Goal: Task Accomplishment & Management: Complete application form

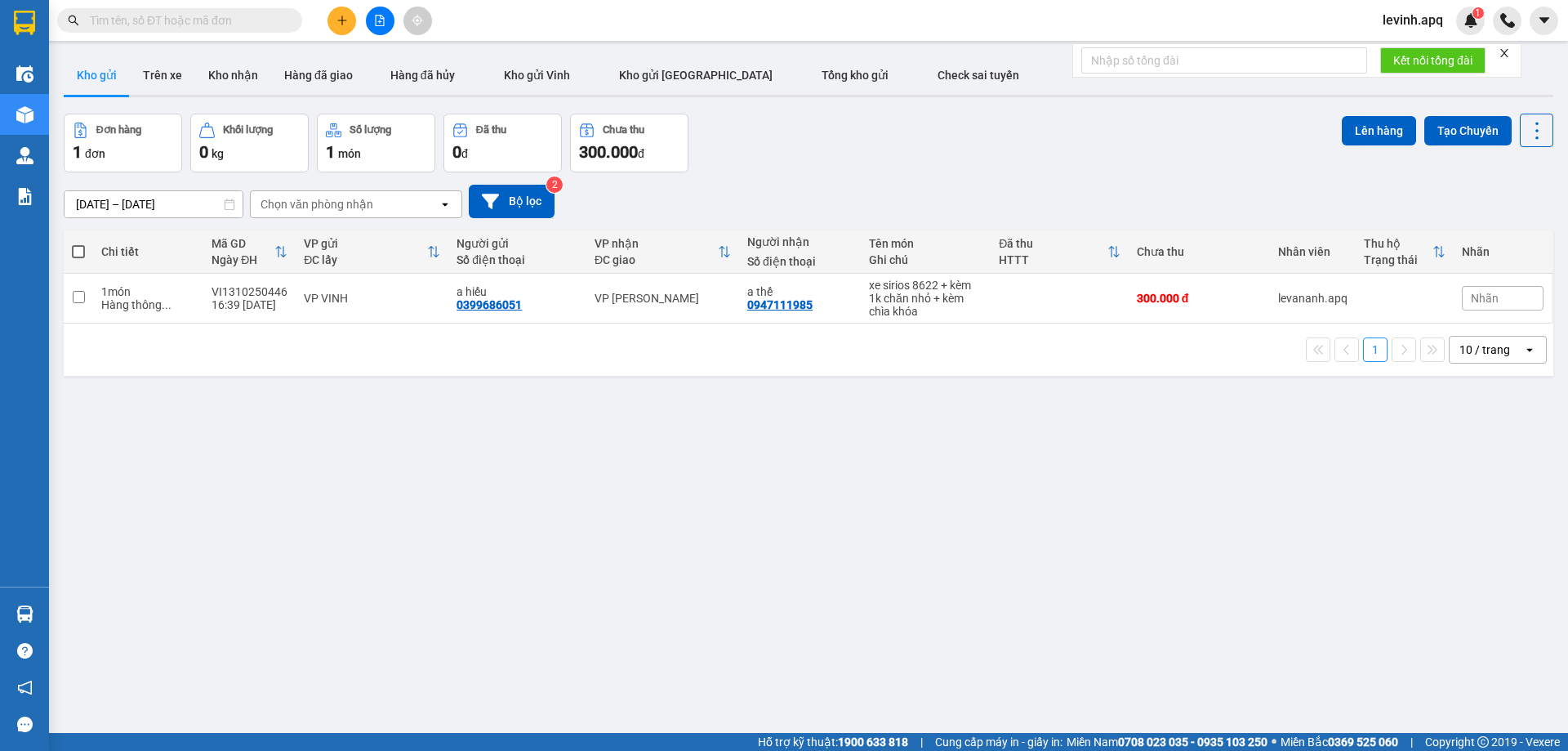
paste input "0975240456"
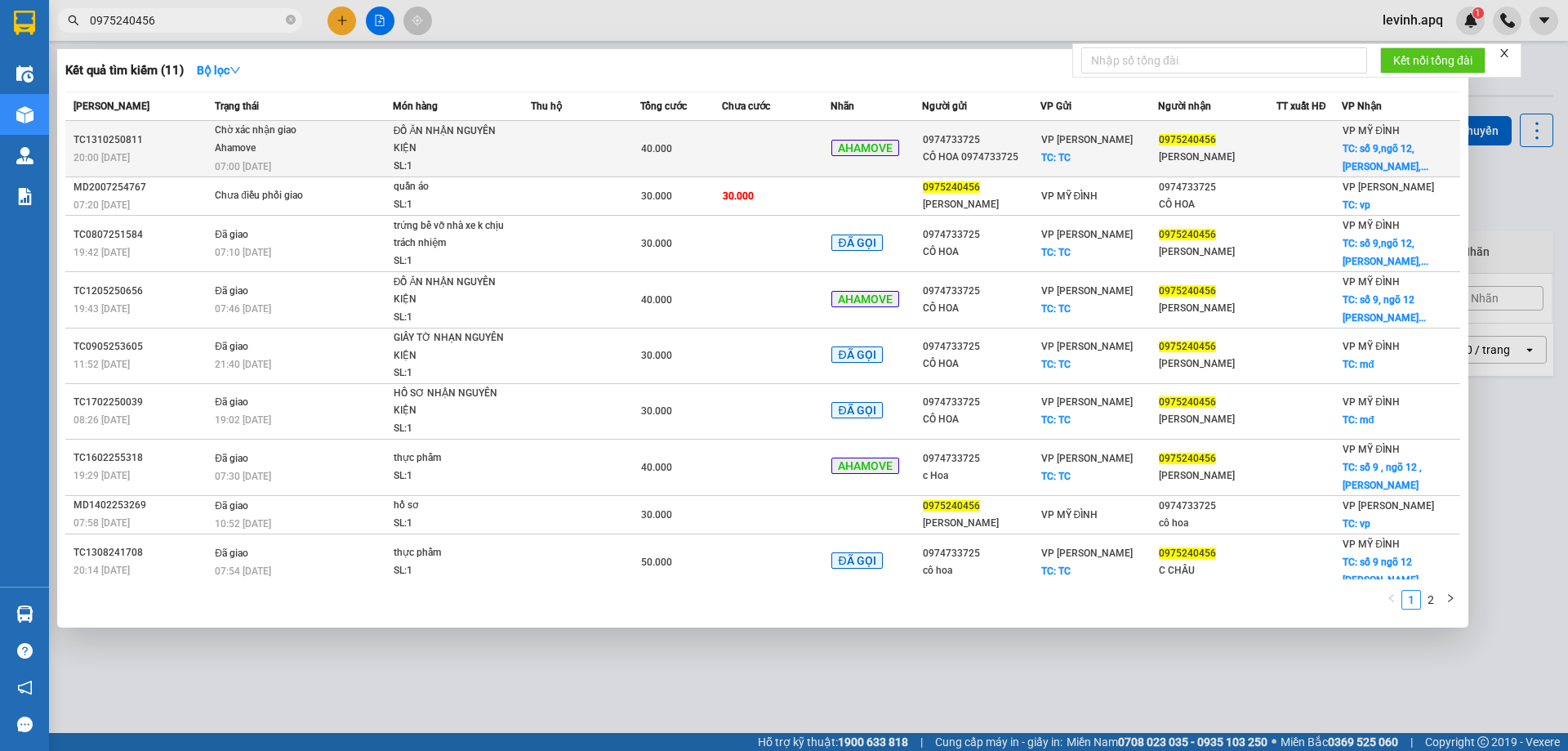
type input "0975240456"
click at [677, 156] on div "40.000" at bounding box center [681, 148] width 80 height 18
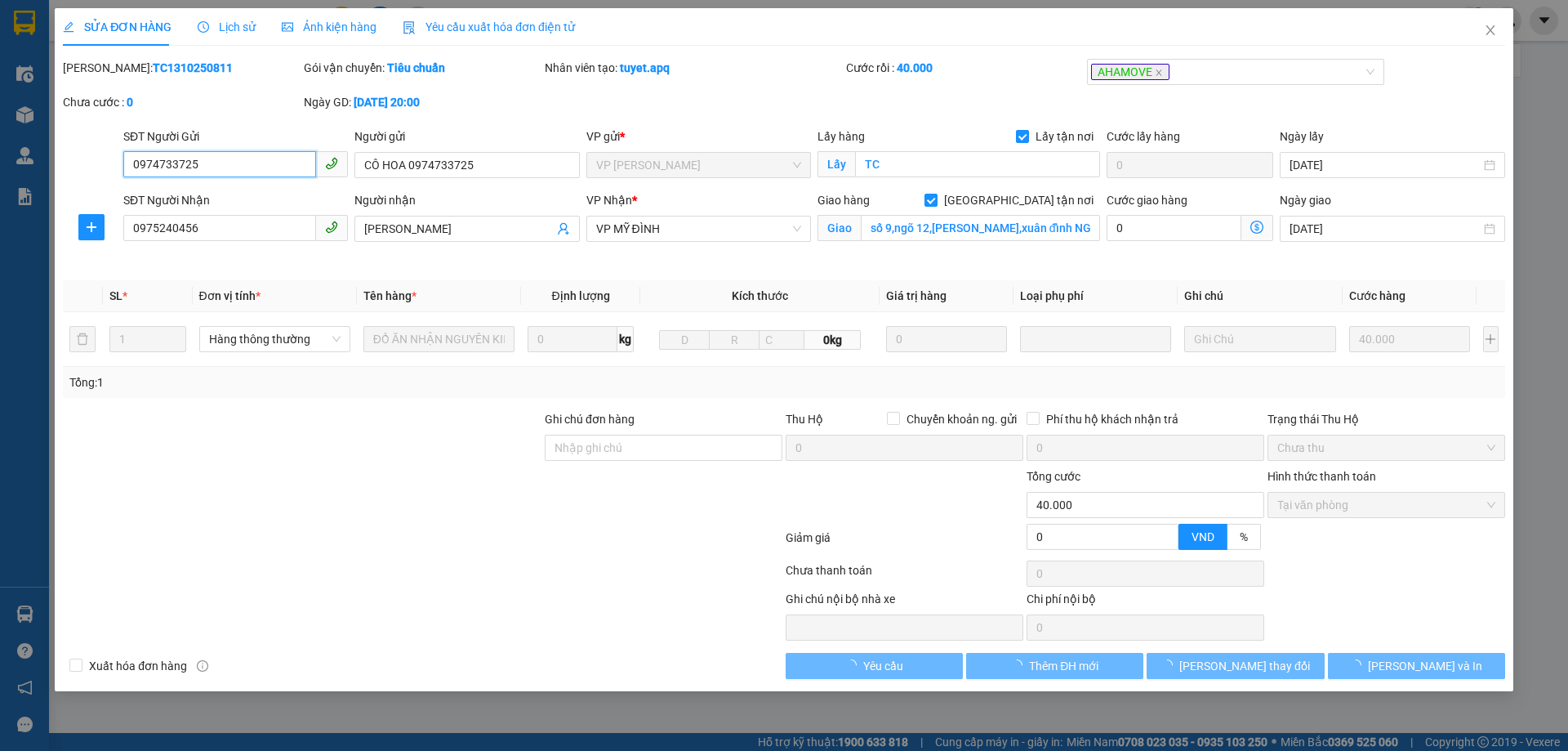
type input "0974733725"
type input "CÔ HOA 0974733725"
checkbox input "true"
type input "TC"
type input "0975240456"
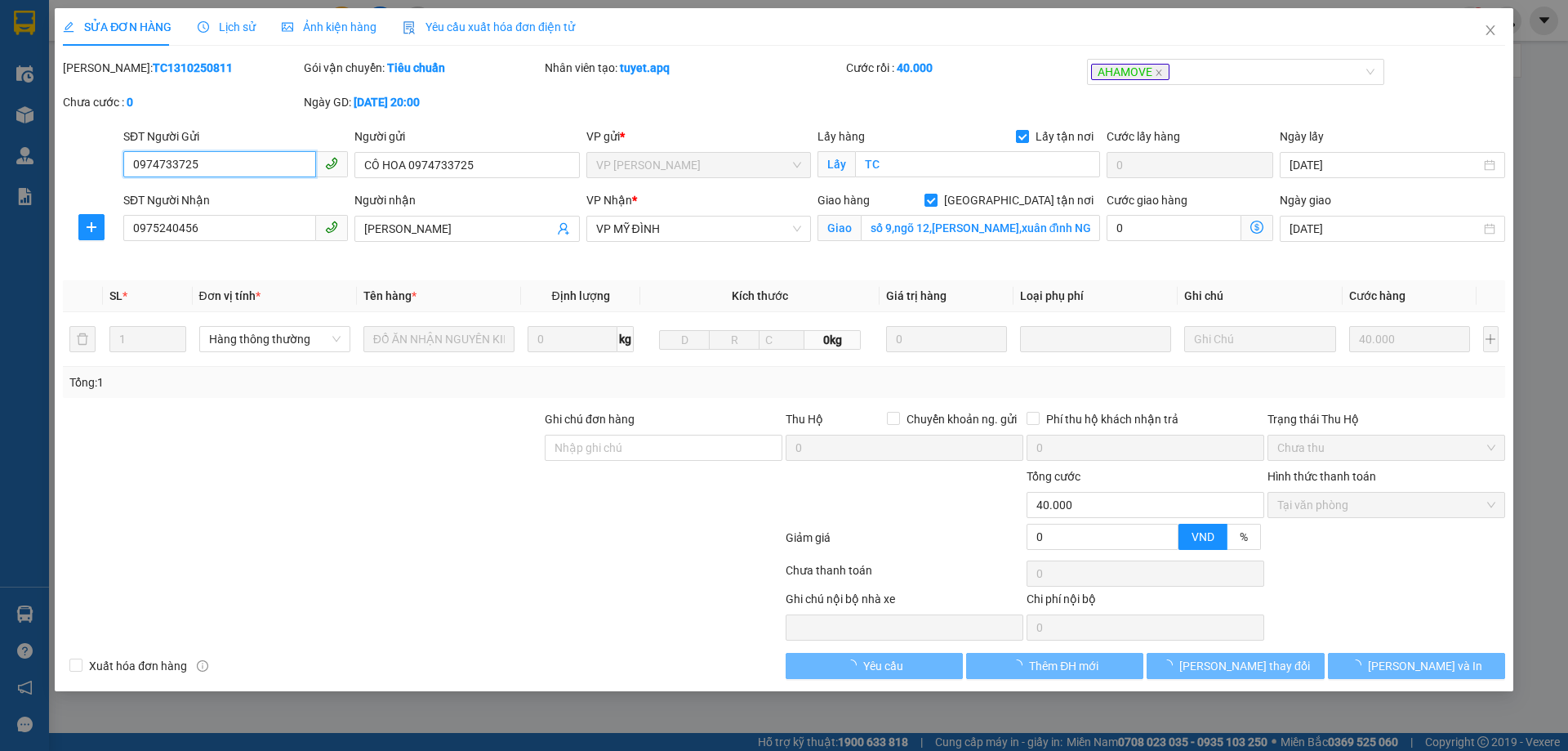
type input "[PERSON_NAME]"
checkbox input "true"
type input "số 9,ngõ 12,[PERSON_NAME],xuân đỉnh NGƯỜI NHẬN TT SHIP"
type input "0"
type input "40.000"
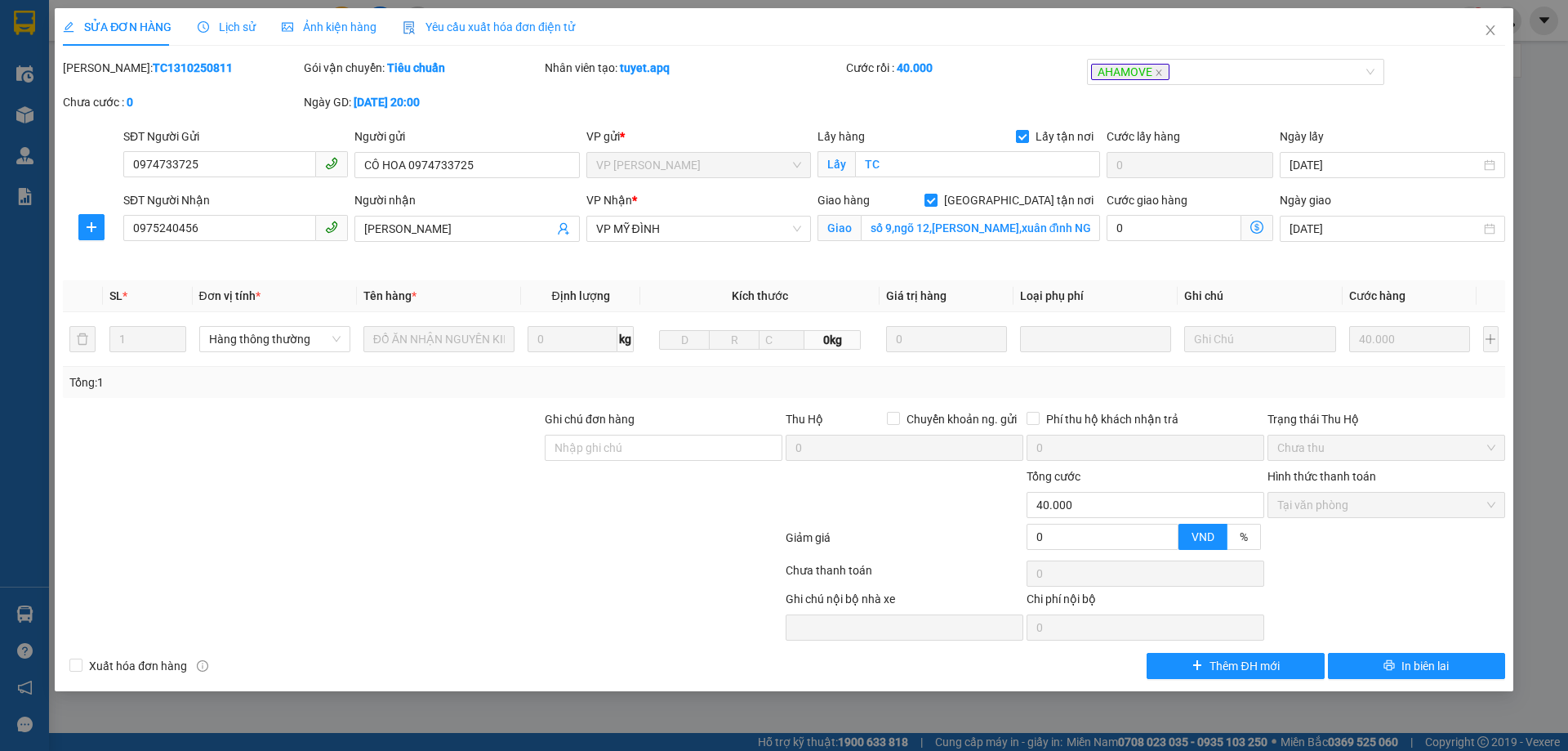
click at [218, 27] on span "Lịch sử" at bounding box center [226, 27] width 58 height 13
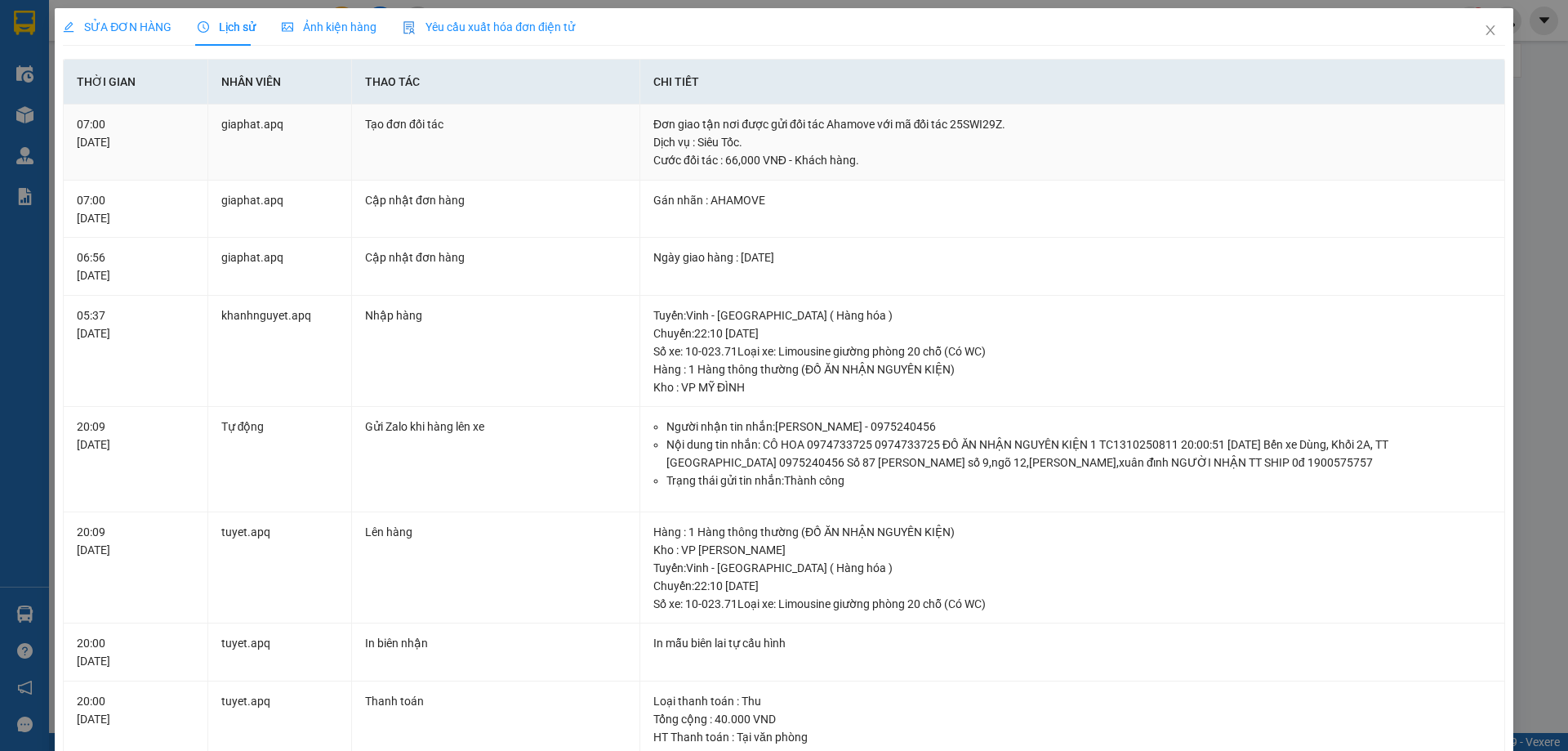
click at [810, 162] on div "Cước đối tác : 66,000 VNĐ - Khách hàng." at bounding box center [1072, 160] width 837 height 18
click at [869, 168] on div "Cước đối tác : 66,000 VNĐ - Khách hàng." at bounding box center [1072, 160] width 837 height 18
click at [851, 161] on div "Cước đối tác : 66,000 VNĐ - Khách hàng." at bounding box center [1072, 160] width 837 height 18
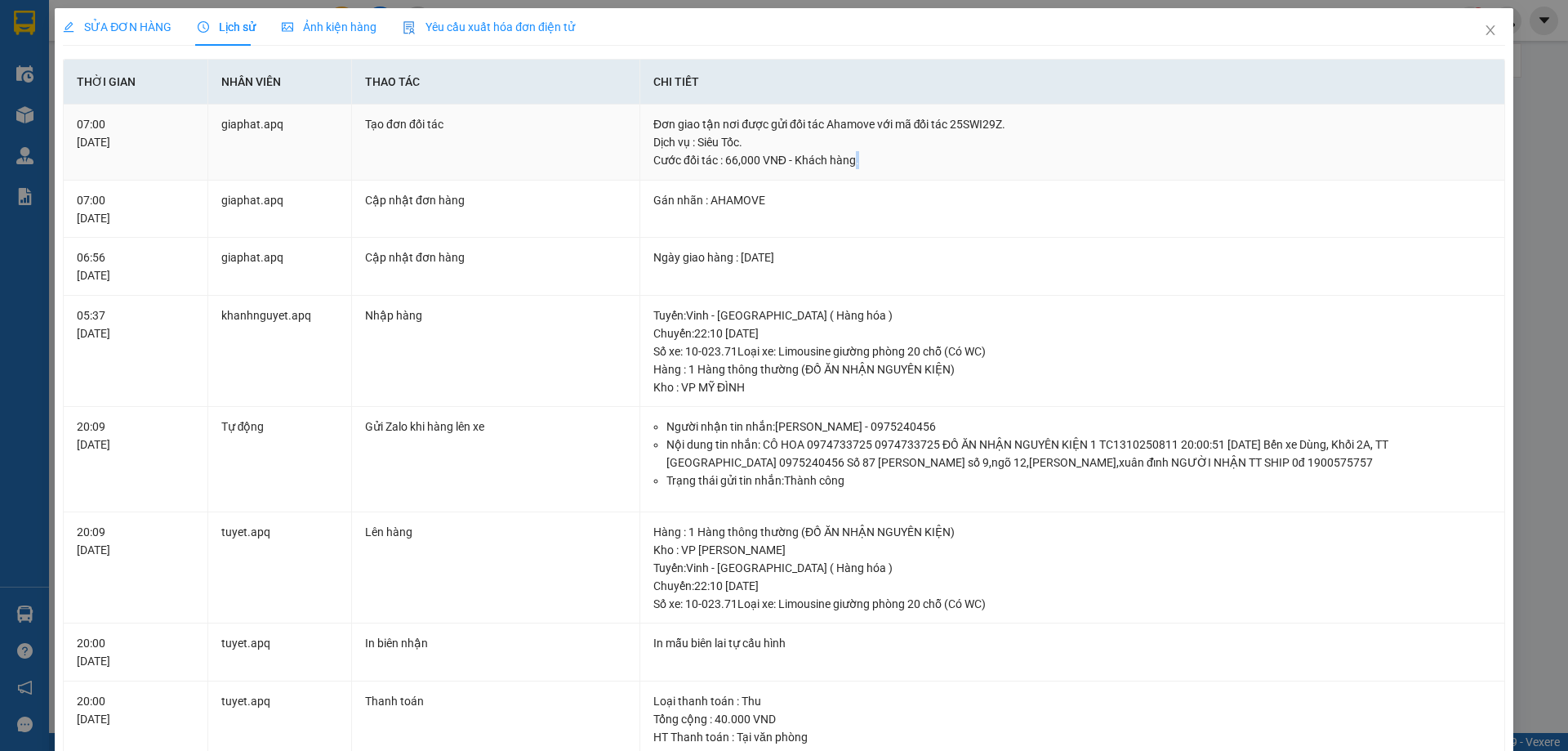
click at [851, 161] on div "Cước đối tác : 66,000 VNĐ - Khách hàng." at bounding box center [1072, 160] width 837 height 18
click at [830, 161] on div "Cước đối tác : 66,000 VNĐ - Khách hàng." at bounding box center [1072, 160] width 837 height 18
click at [828, 161] on div "Cước đối tác : 66,000 VNĐ - Khách hàng." at bounding box center [1072, 160] width 837 height 18
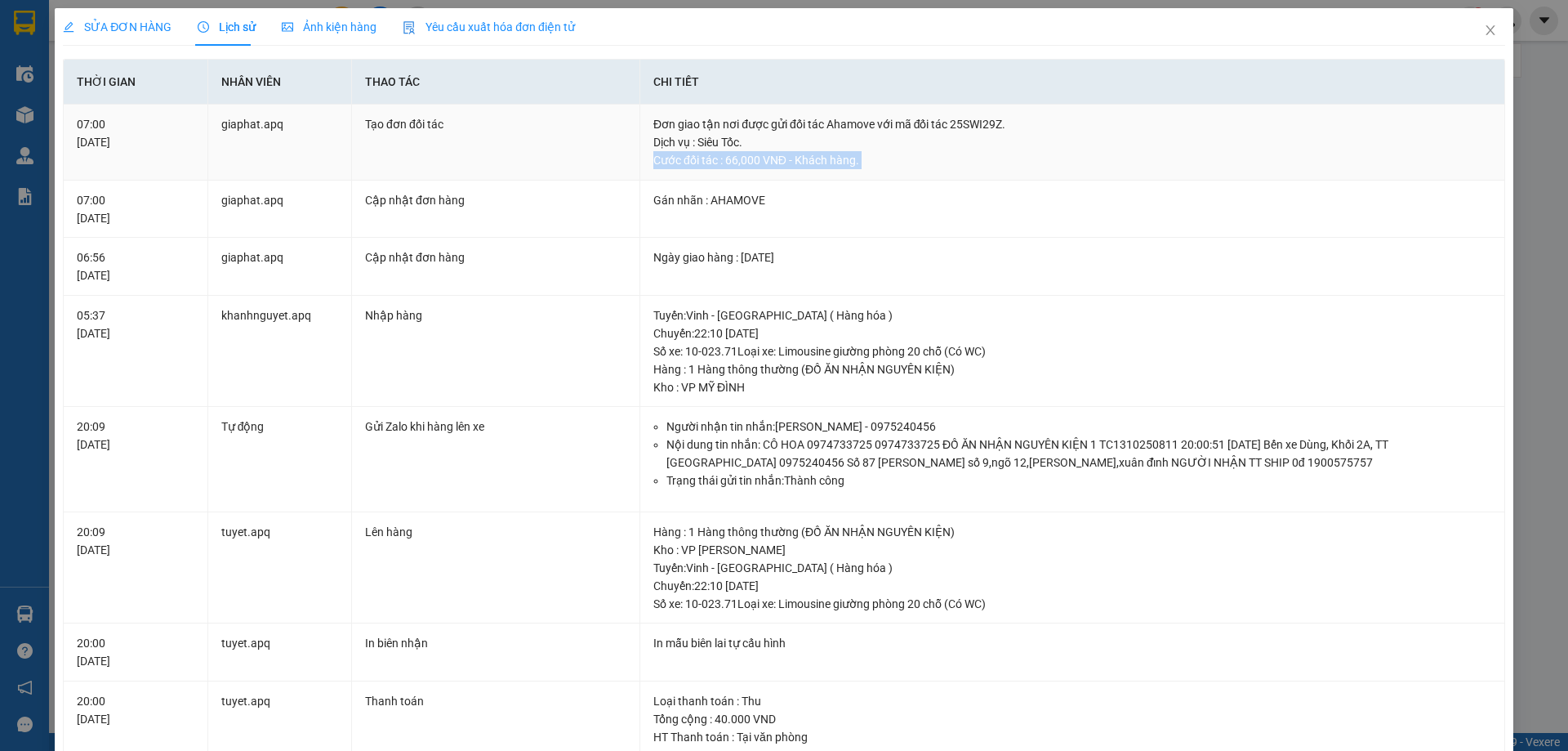
click at [828, 161] on div "Cước đối tác : 66,000 VNĐ - Khách hàng." at bounding box center [1072, 160] width 837 height 18
click at [820, 170] on td "Đơn giao tận nơi được gửi đối tác Ahamove với mã đối tác 25SWI29Z. Dịch vụ : Si…" at bounding box center [1072, 142] width 864 height 76
click at [805, 166] on div "Cước đối tác : 66,000 VNĐ - Khách hàng." at bounding box center [1072, 160] width 837 height 18
click at [805, 156] on div "Cước đối tác : 66,000 VNĐ - Khách hàng." at bounding box center [1072, 160] width 837 height 18
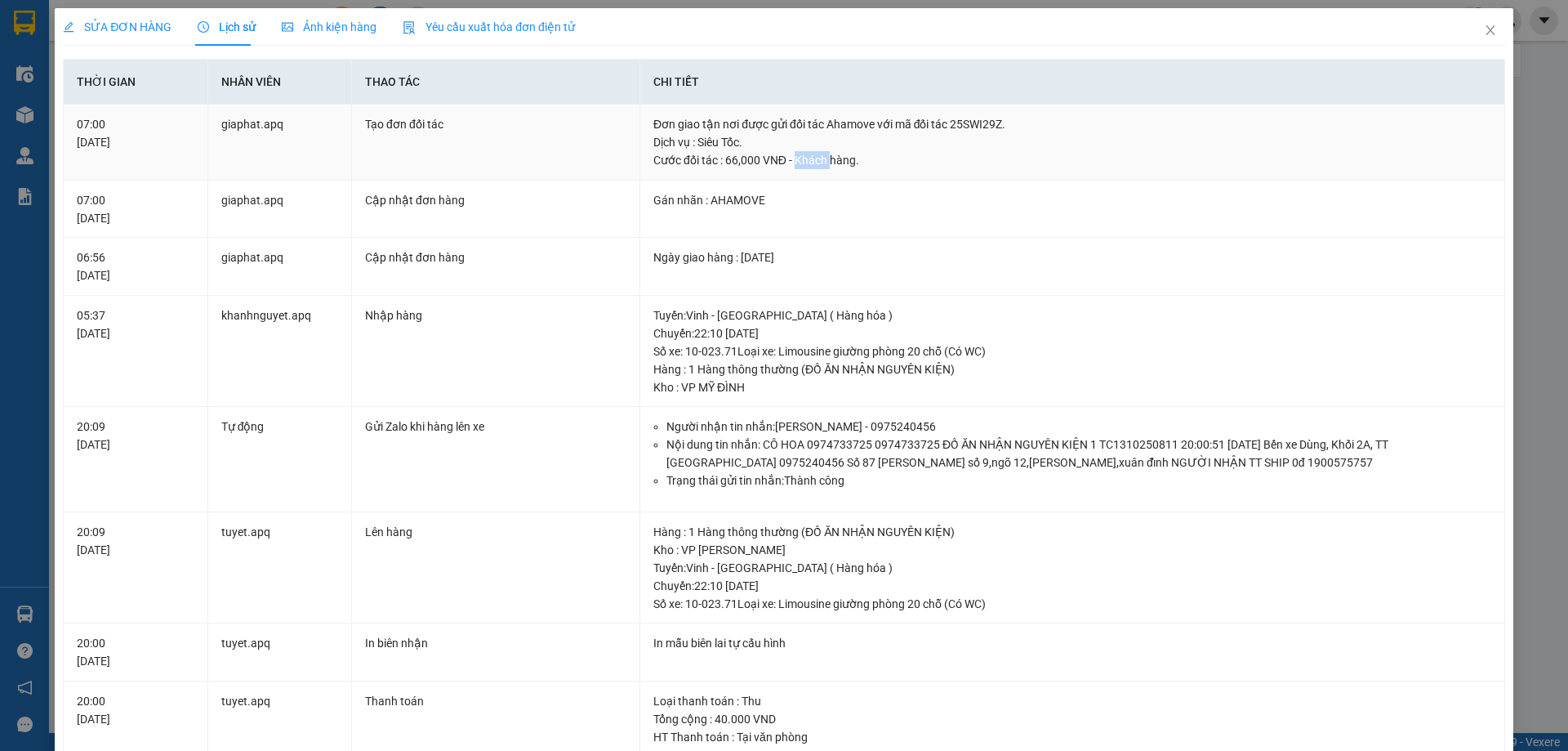
click at [805, 156] on div "Cước đối tác : 66,000 VNĐ - Khách hàng." at bounding box center [1072, 160] width 837 height 18
click at [761, 157] on div "Cước đối tác : 66,000 VNĐ - Khách hàng." at bounding box center [1072, 160] width 837 height 18
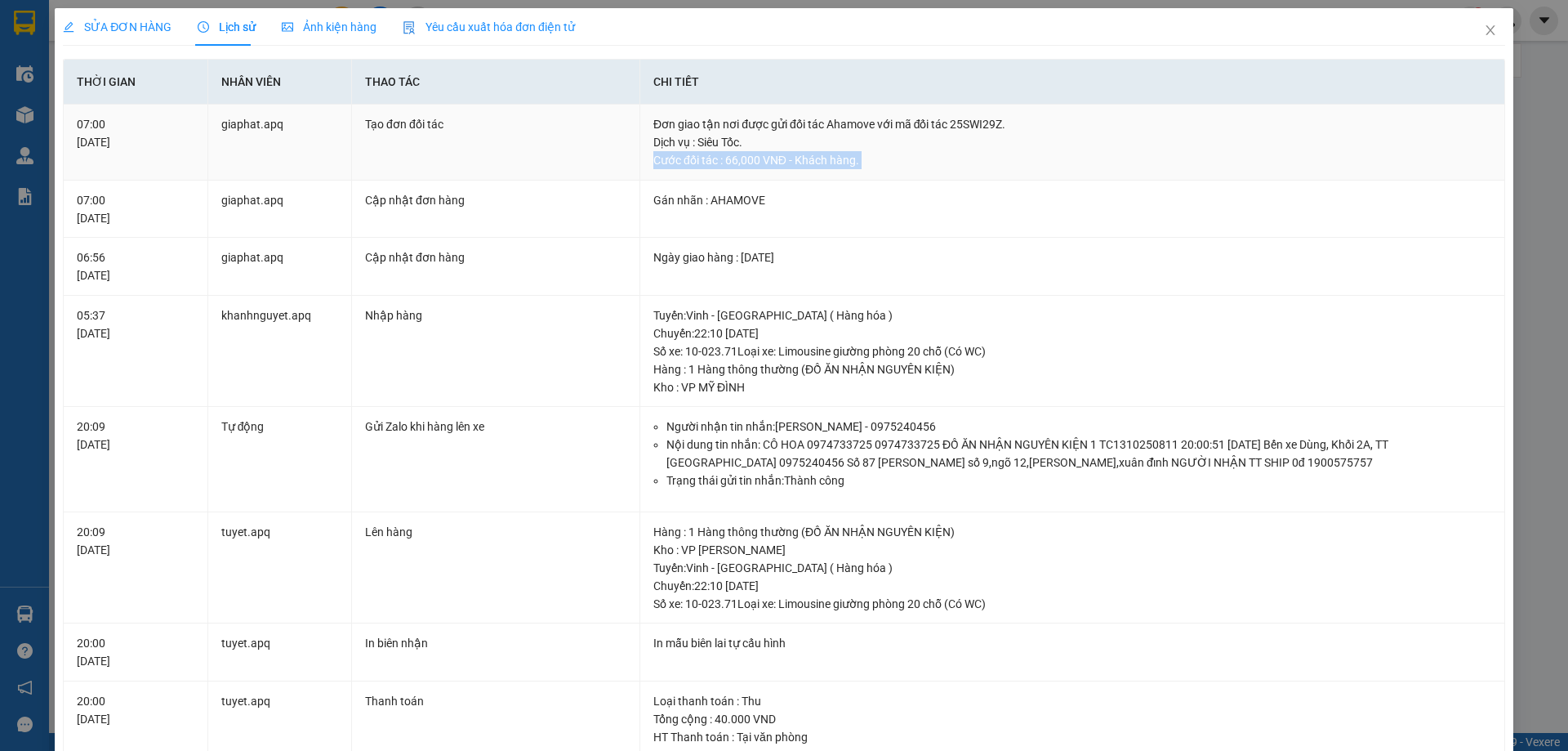
click at [761, 157] on div "Cước đối tác : 66,000 VNĐ - Khách hàng." at bounding box center [1072, 160] width 837 height 18
click at [739, 149] on div "Dịch vụ : Siêu Tốc." at bounding box center [1072, 142] width 837 height 18
click at [739, 142] on div "Dịch vụ : Siêu Tốc." at bounding box center [1072, 142] width 837 height 18
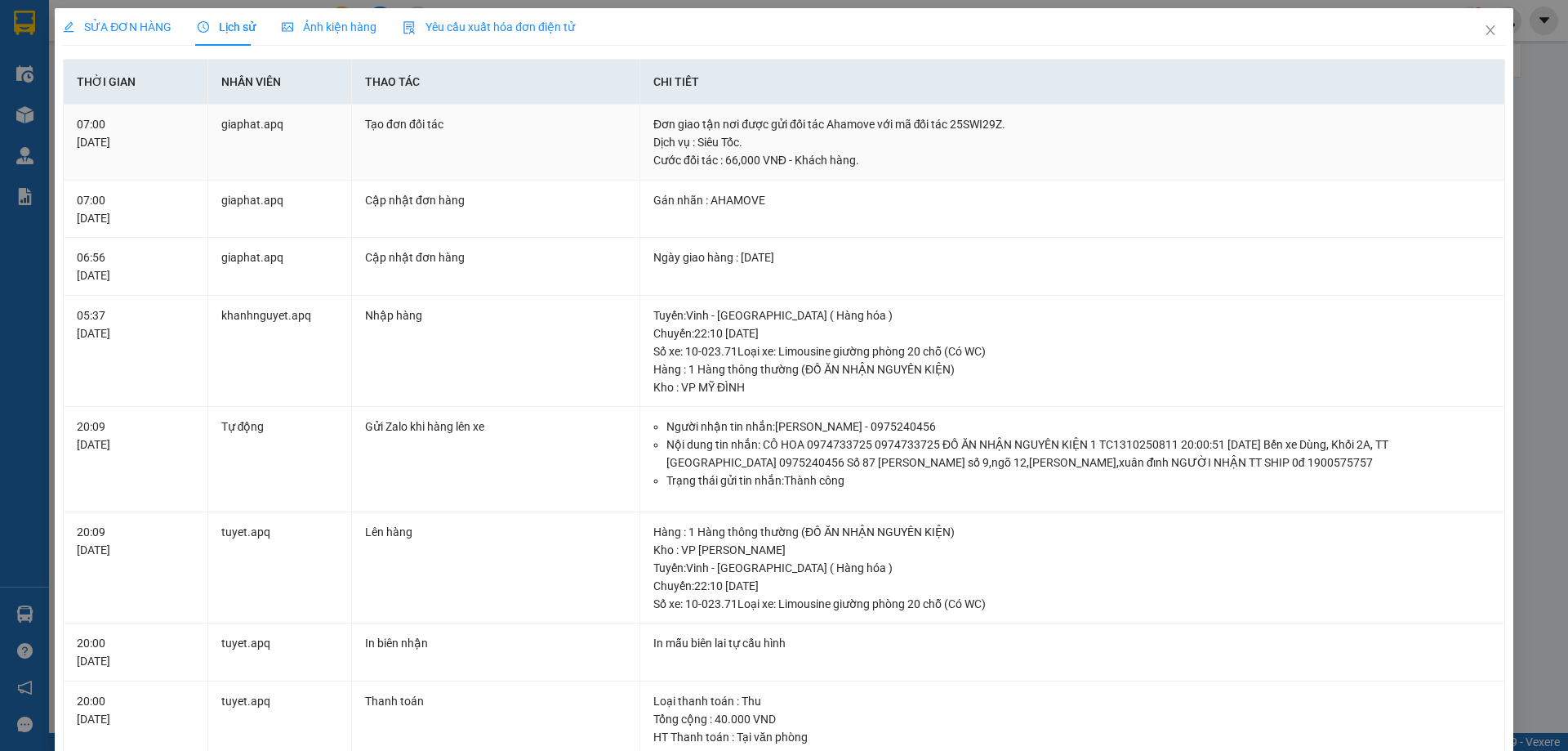
click at [746, 118] on div "Đơn giao tận nơi được gửi đối tác Ahamove với mã đối tác 25SWI29Z." at bounding box center [1072, 124] width 837 height 18
click at [757, 161] on div "Cước đối tác : 66,000 VNĐ - Khách hàng." at bounding box center [1072, 160] width 837 height 18
click at [757, 162] on div "Cước đối tác : 66,000 VNĐ - Khách hàng." at bounding box center [1072, 160] width 837 height 18
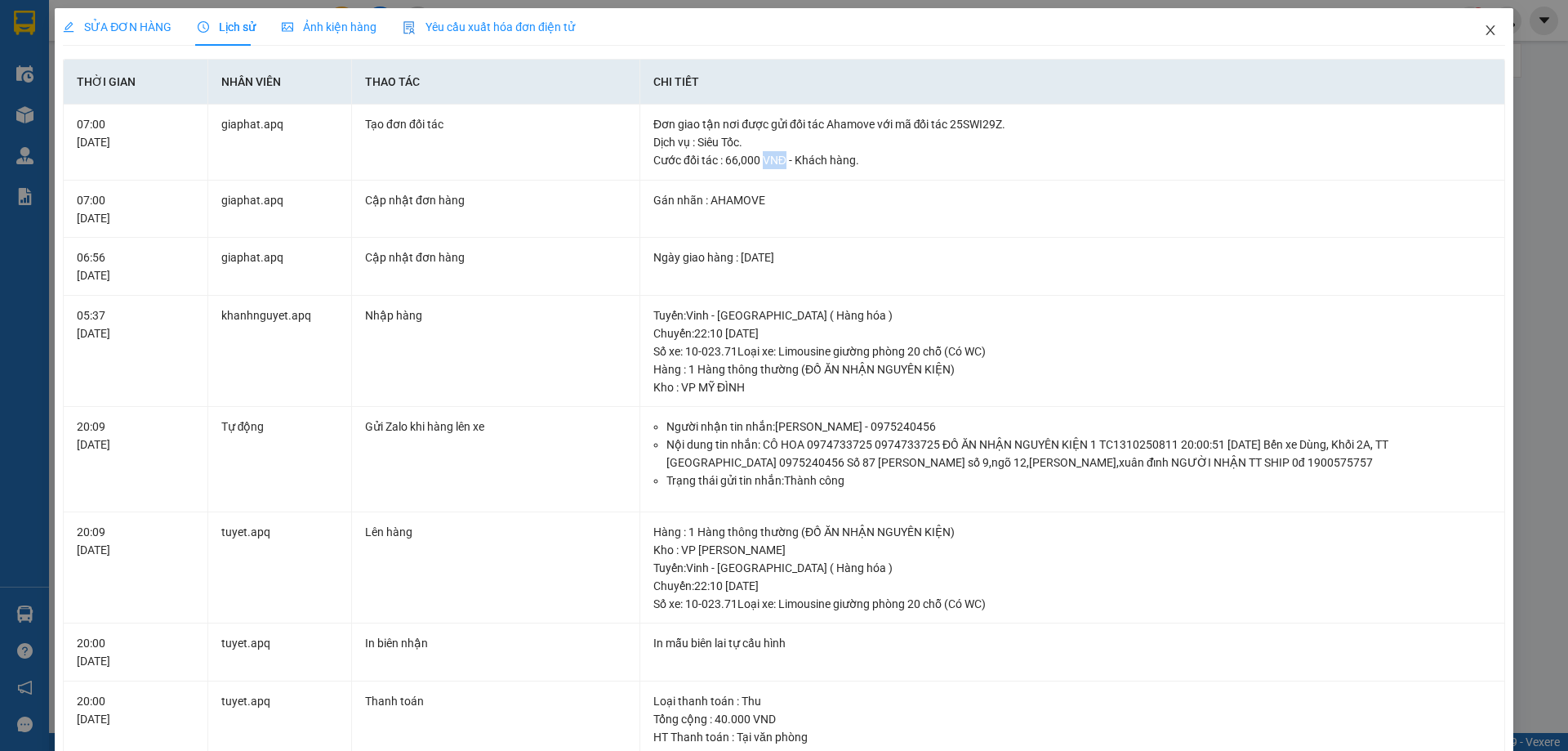
click at [1483, 31] on icon "close" at bounding box center [1490, 31] width 13 height 13
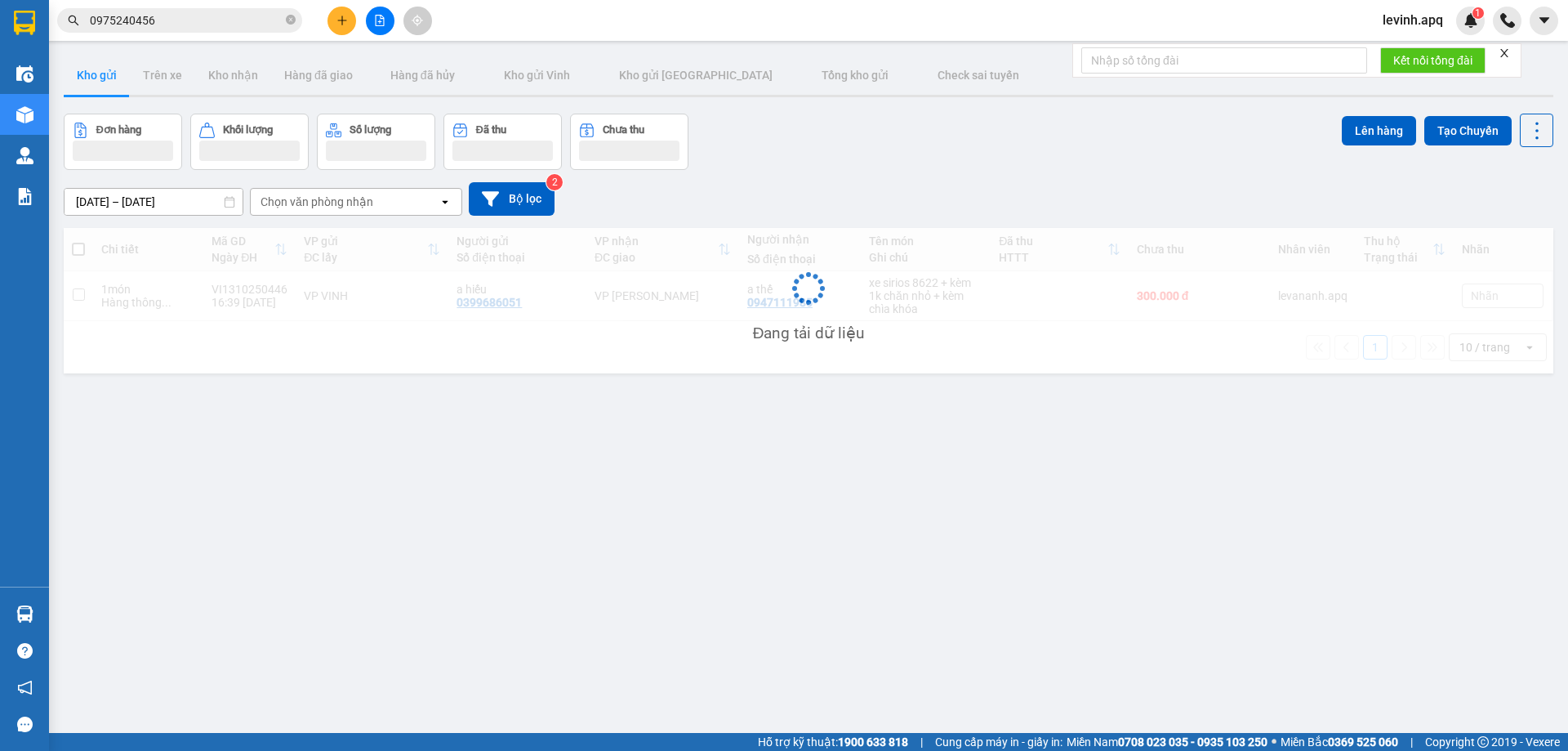
click at [211, 29] on input "0975240456" at bounding box center [186, 20] width 193 height 18
